Goal: Navigation & Orientation: Find specific page/section

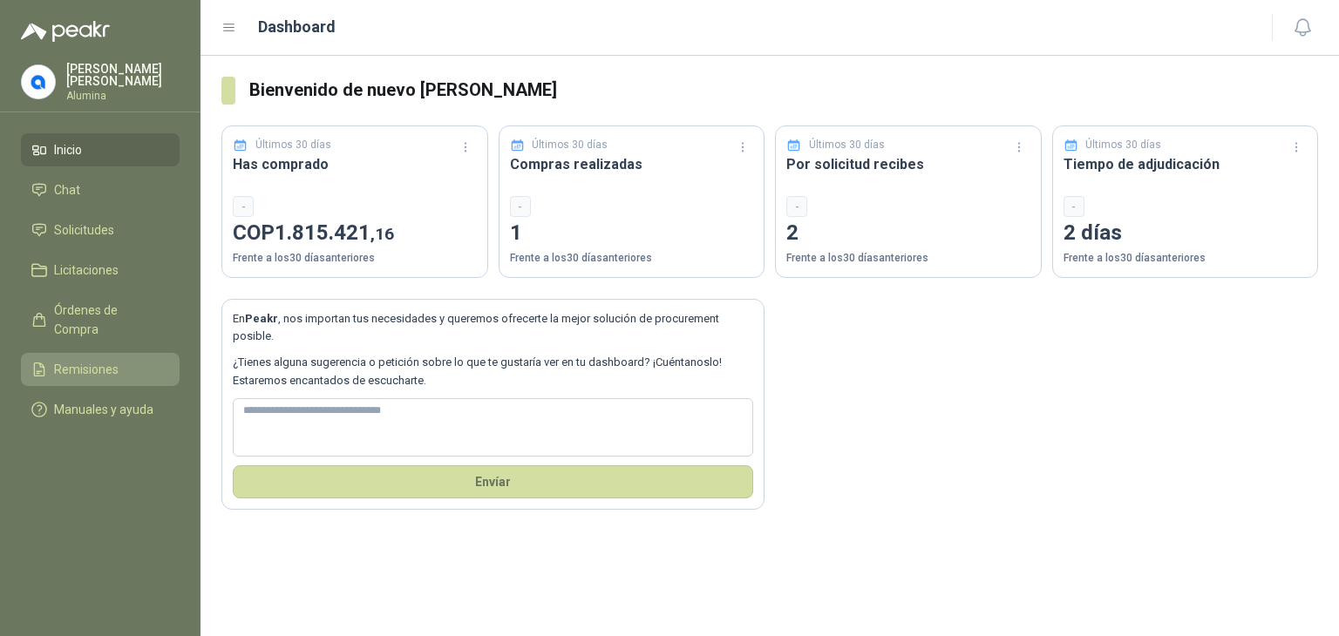
click at [105, 360] on span "Remisiones" at bounding box center [86, 369] width 65 height 19
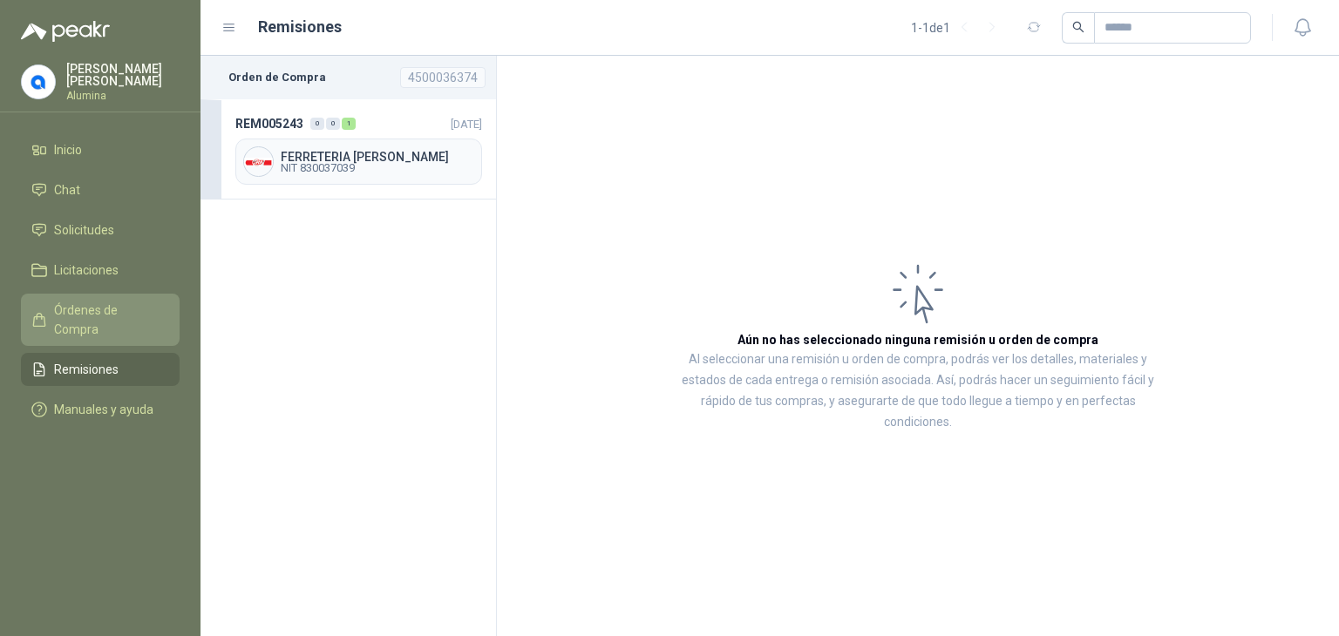
click at [80, 301] on span "Órdenes de Compra" at bounding box center [108, 320] width 109 height 38
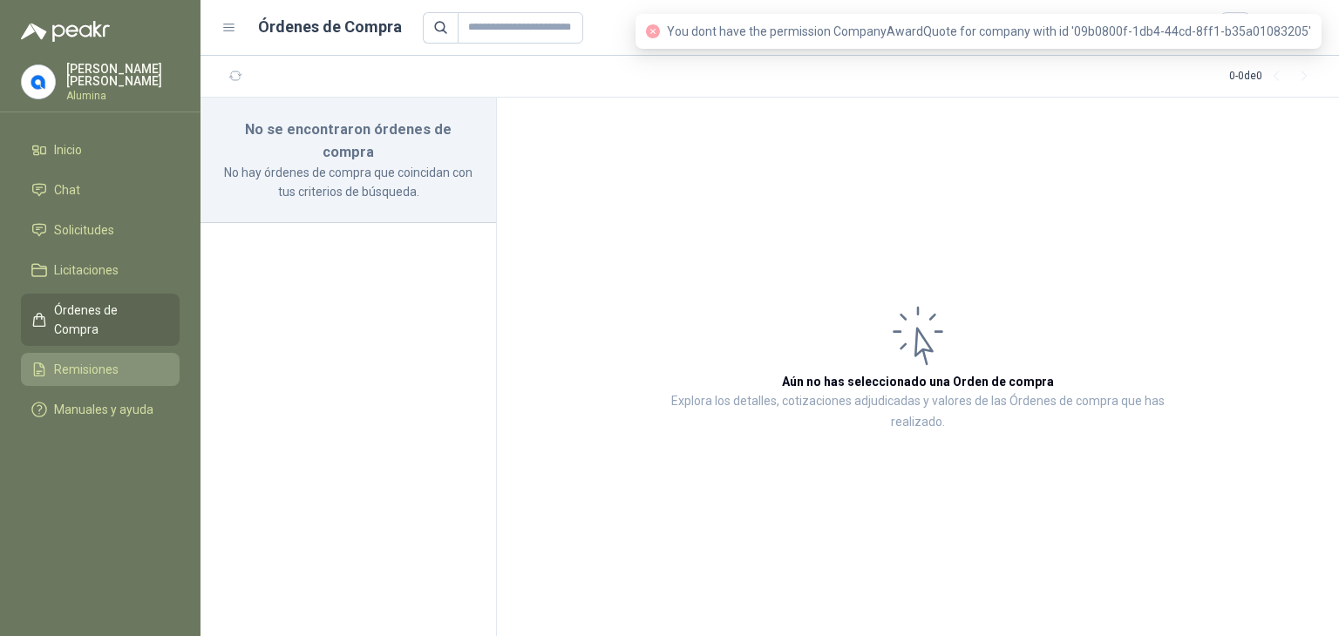
click at [95, 360] on span "Remisiones" at bounding box center [86, 369] width 65 height 19
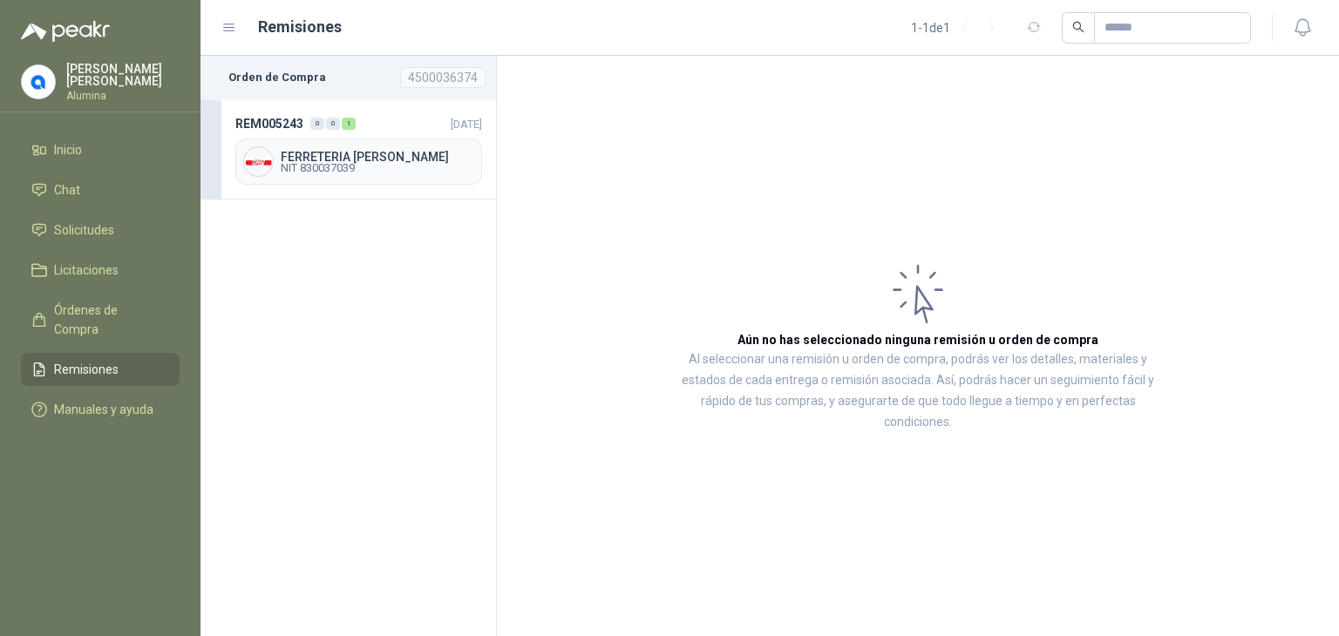
click at [97, 360] on span "Remisiones" at bounding box center [86, 369] width 65 height 19
click at [87, 221] on span "Solicitudes" at bounding box center [84, 230] width 60 height 19
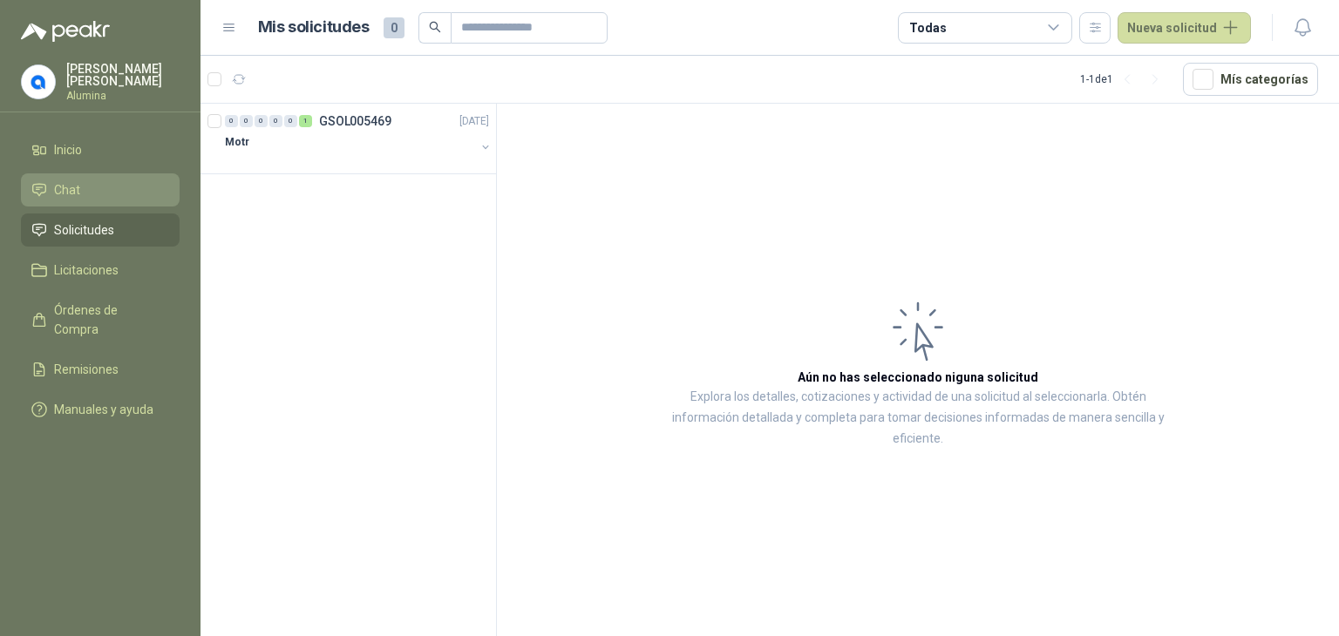
click at [60, 181] on span "Chat" at bounding box center [67, 189] width 26 height 19
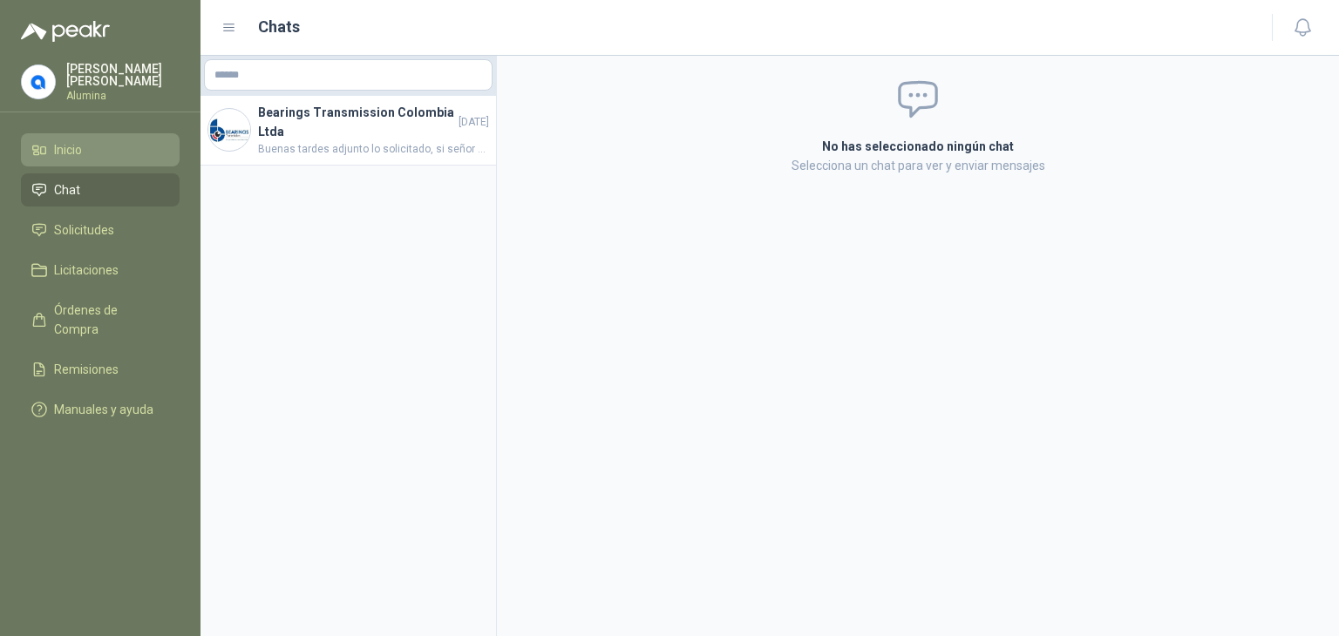
click at [68, 142] on span "Inicio" at bounding box center [68, 149] width 28 height 19
